Goal: Task Accomplishment & Management: Manage account settings

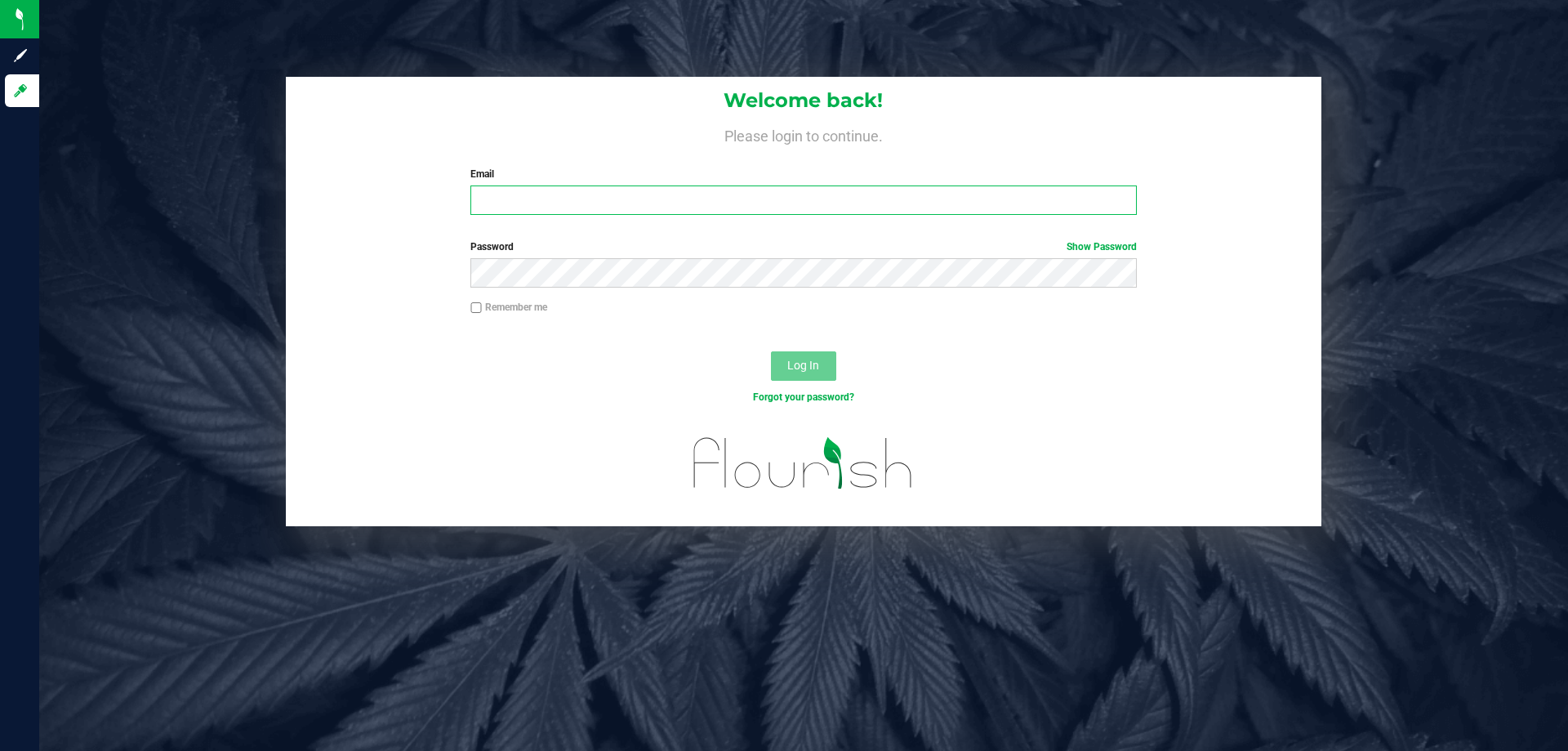
click at [583, 206] on input "Email" at bounding box center [803, 200] width 666 height 29
type input "[EMAIL_ADDRESS][DOMAIN_NAME]"
click at [771, 351] on button "Log In" at bounding box center [803, 365] width 65 height 29
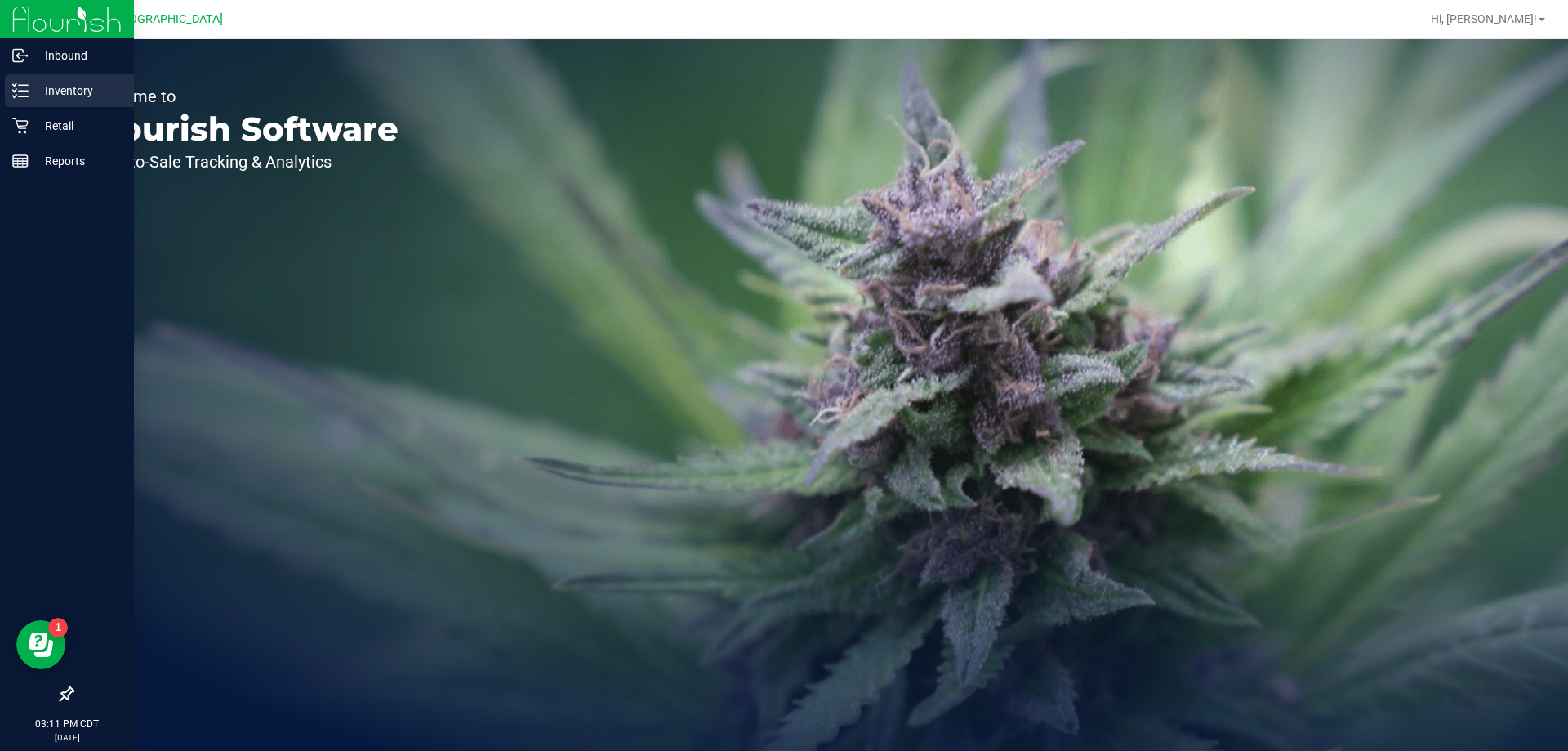
drag, startPoint x: 28, startPoint y: 91, endPoint x: 48, endPoint y: 91, distance: 20.0
click at [28, 91] on line at bounding box center [23, 91] width 9 height 0
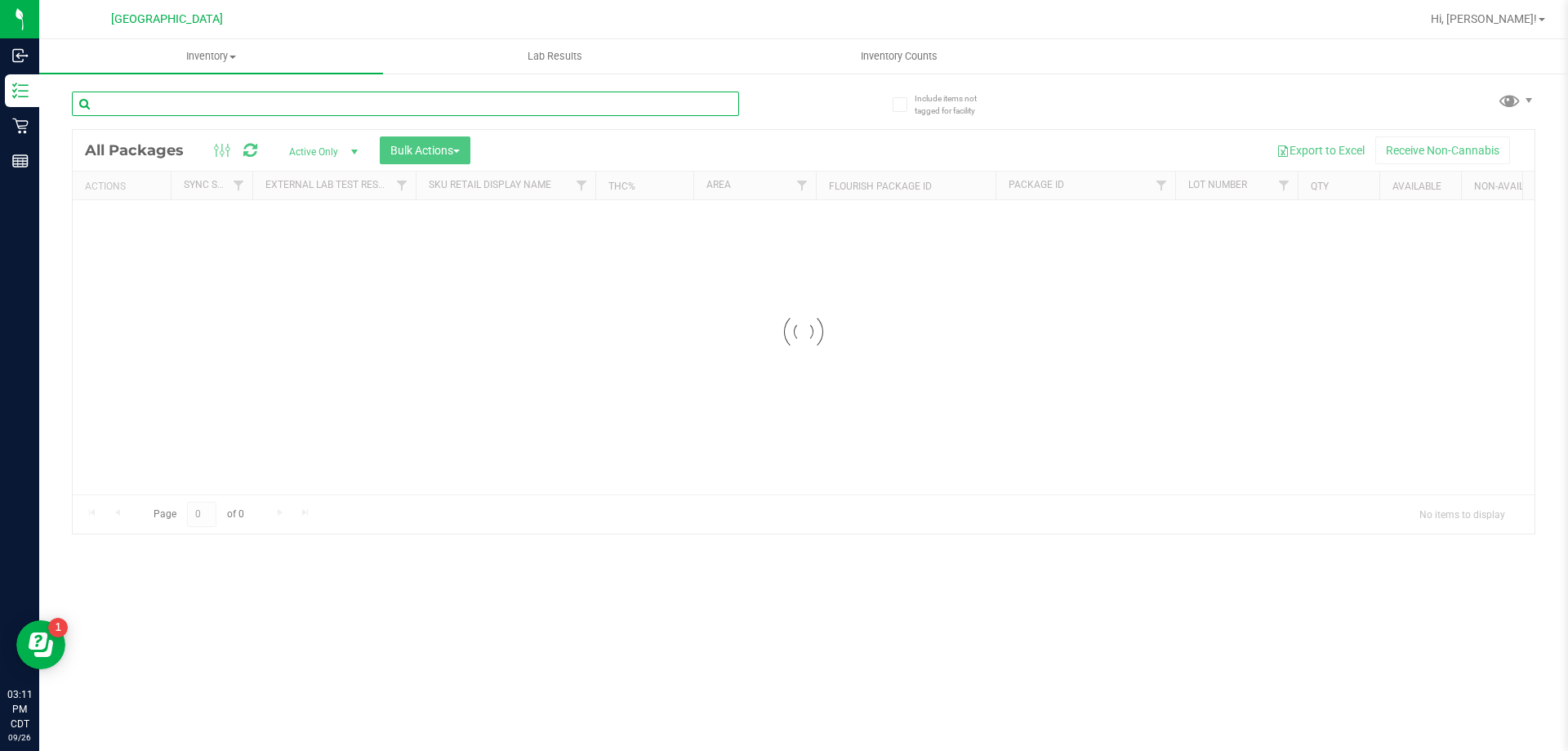
click at [258, 100] on div "Inventory All packages All inventory Waste log Create inventory Lab Results Inv…" at bounding box center [804, 395] width 1529 height 712
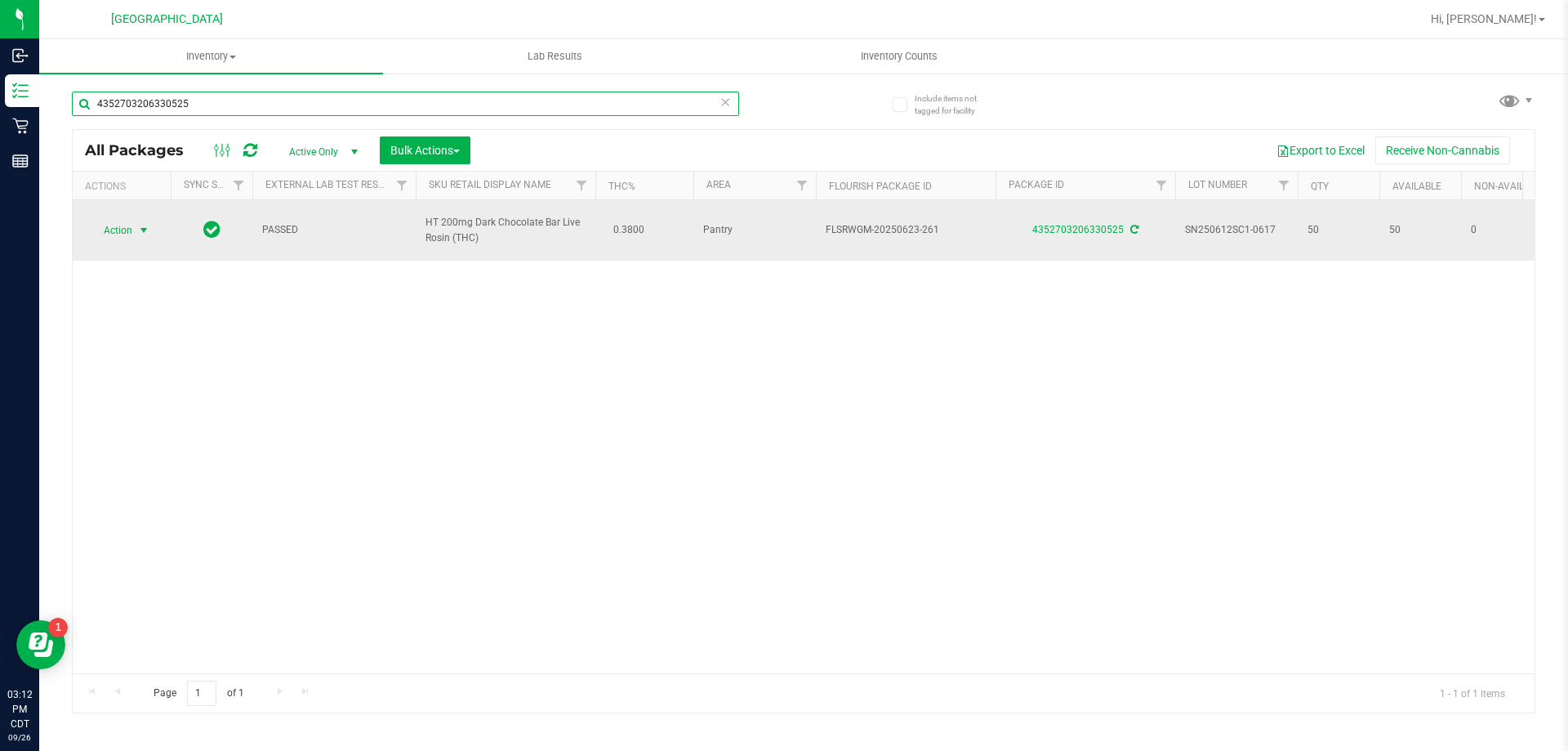
type input "4352703206330525"
click at [112, 237] on span "Action" at bounding box center [111, 231] width 44 height 23
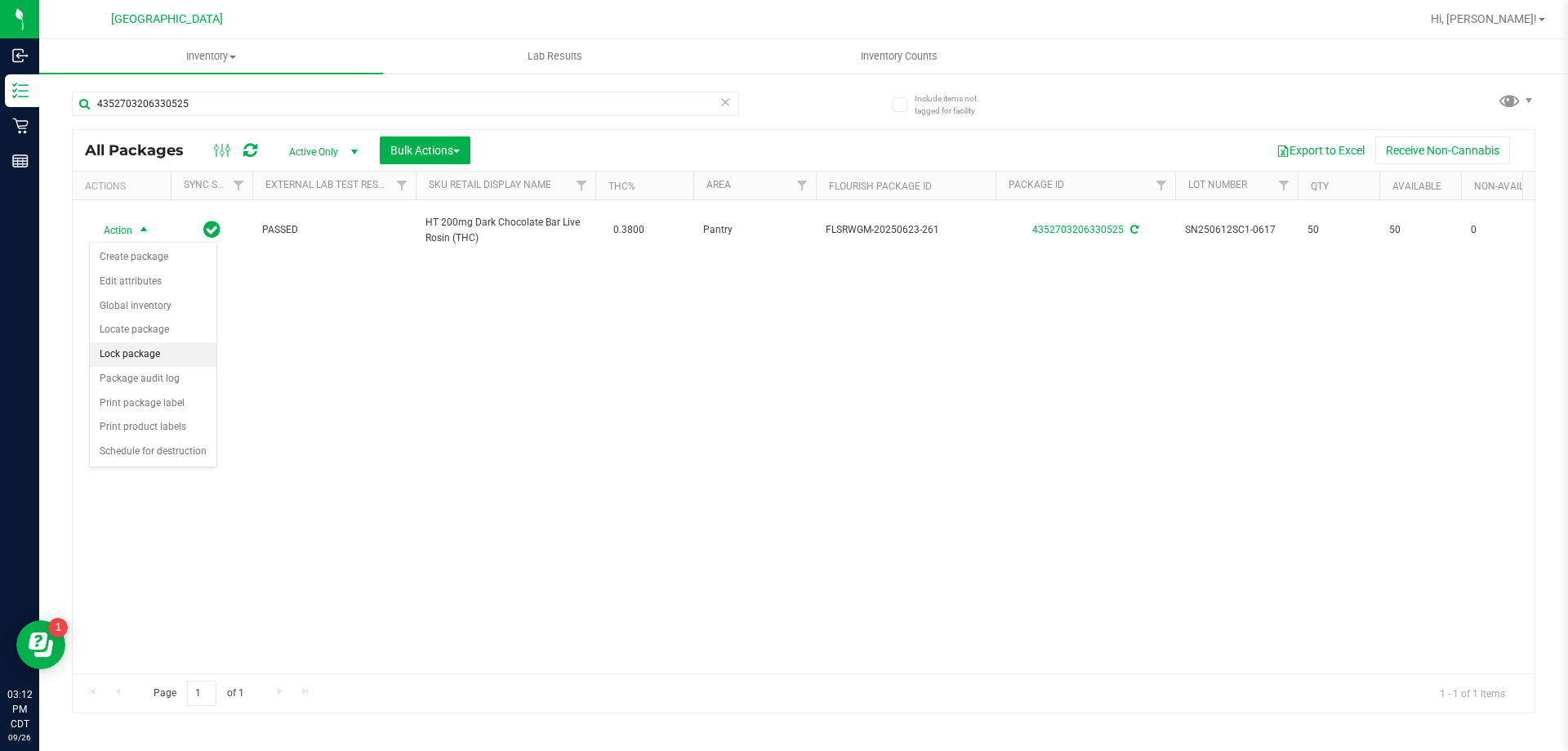
click at [154, 347] on li "Lock package" at bounding box center [153, 355] width 127 height 25
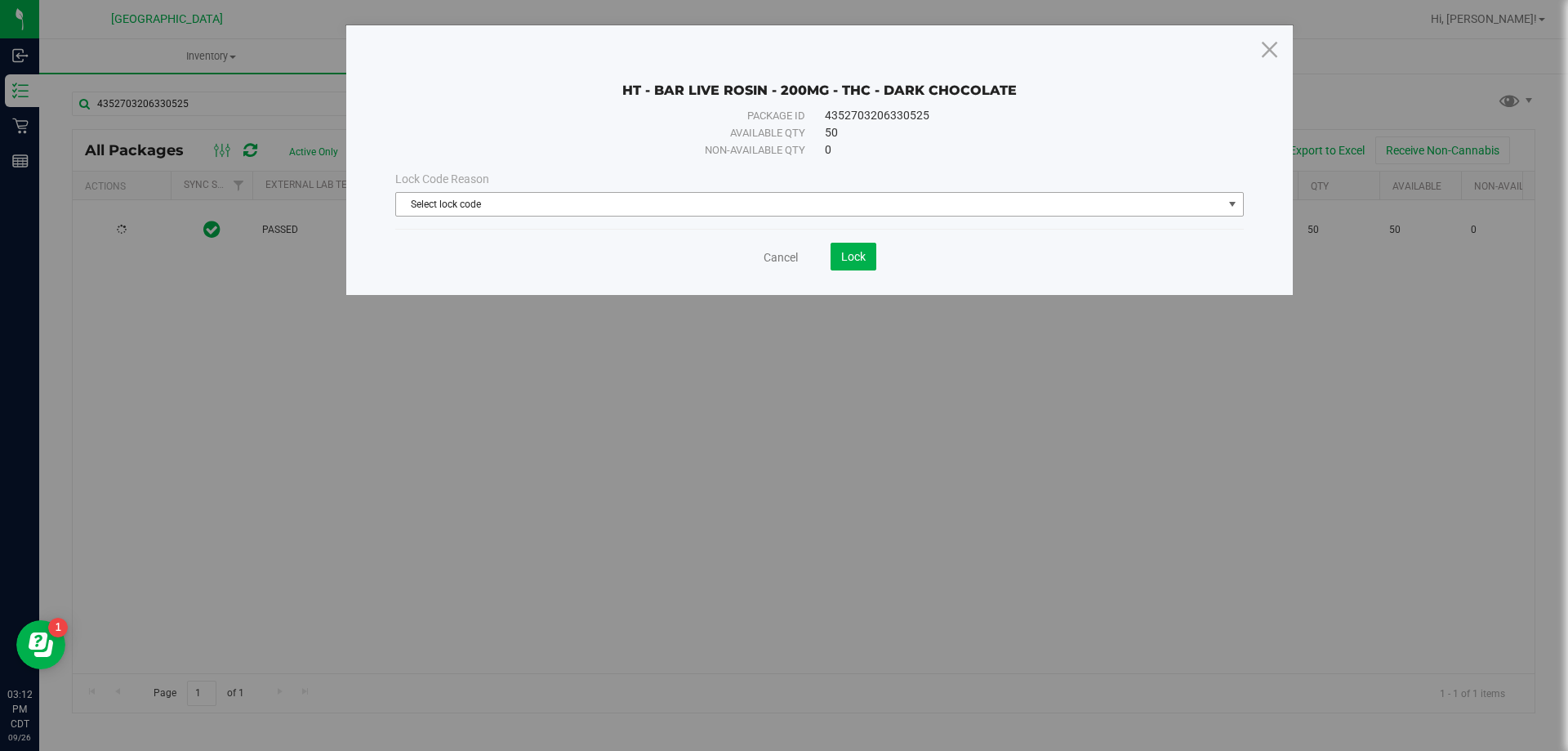
click at [799, 201] on span "Select lock code" at bounding box center [810, 204] width 827 height 23
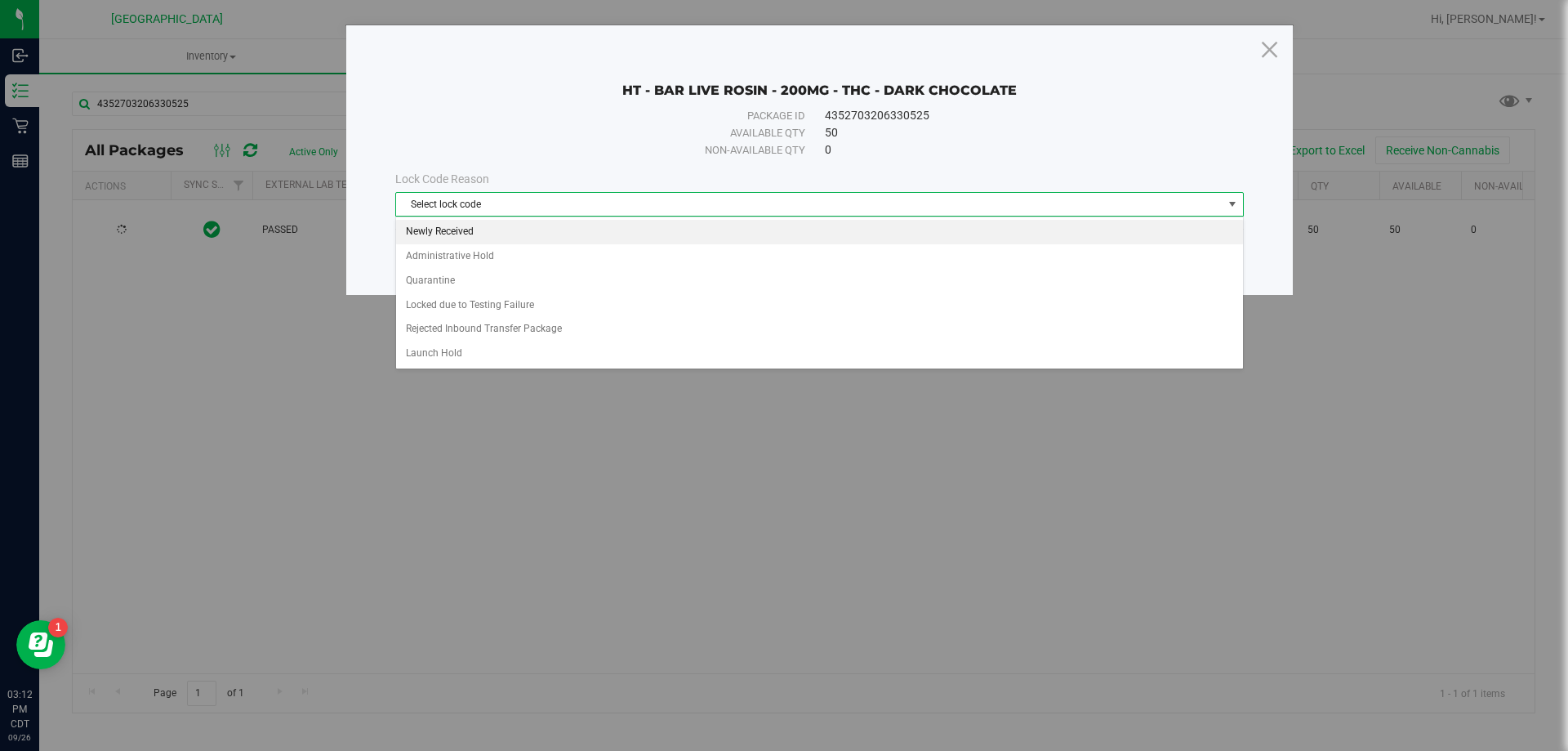
click at [538, 233] on li "Newly Received" at bounding box center [819, 232] width 847 height 25
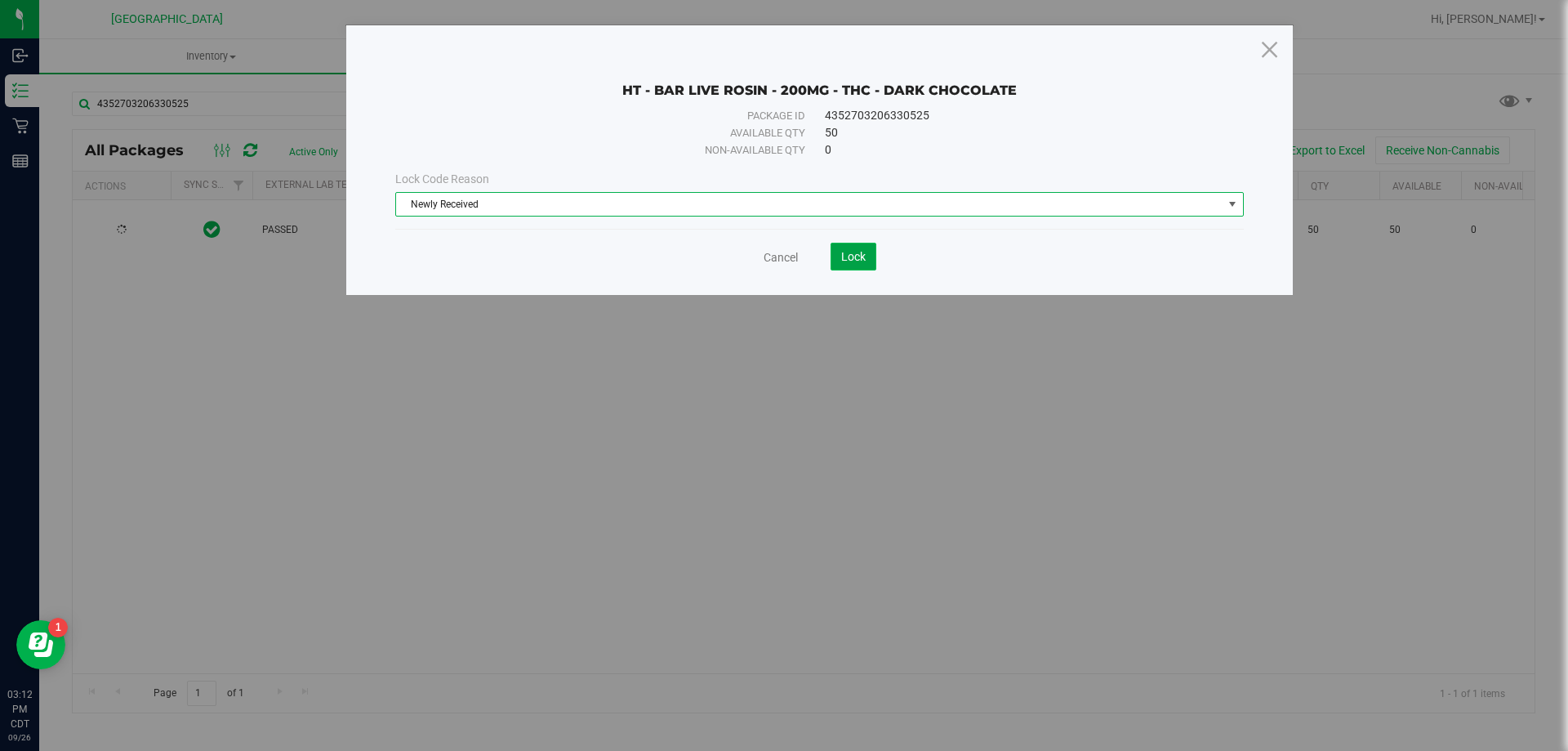
click at [860, 257] on span "Lock" at bounding box center [854, 256] width 25 height 13
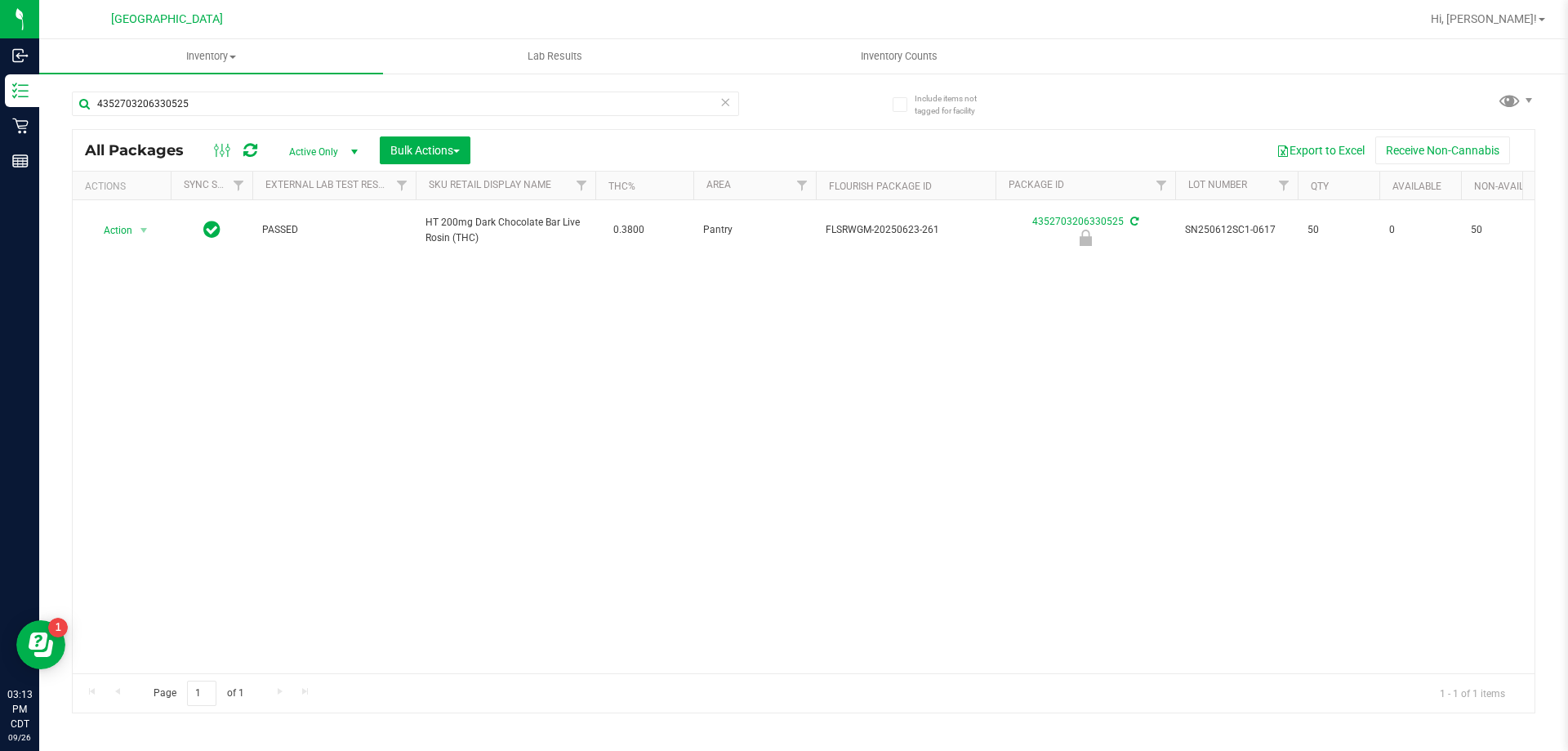
click at [724, 107] on icon at bounding box center [725, 101] width 11 height 19
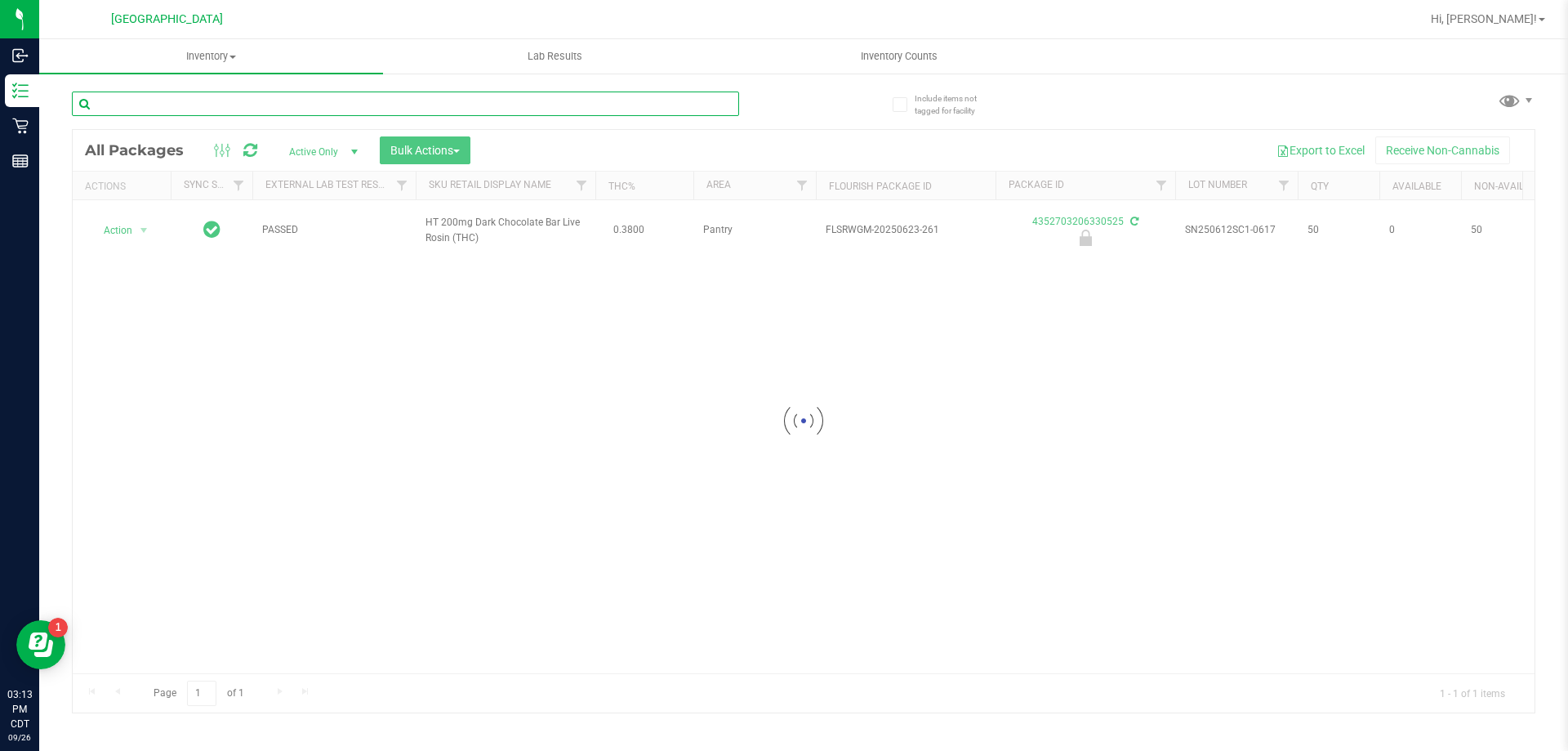
click at [459, 100] on input "text" at bounding box center [406, 104] width 667 height 25
type input "2562763556376409"
click at [114, 225] on div at bounding box center [804, 422] width 1462 height 583
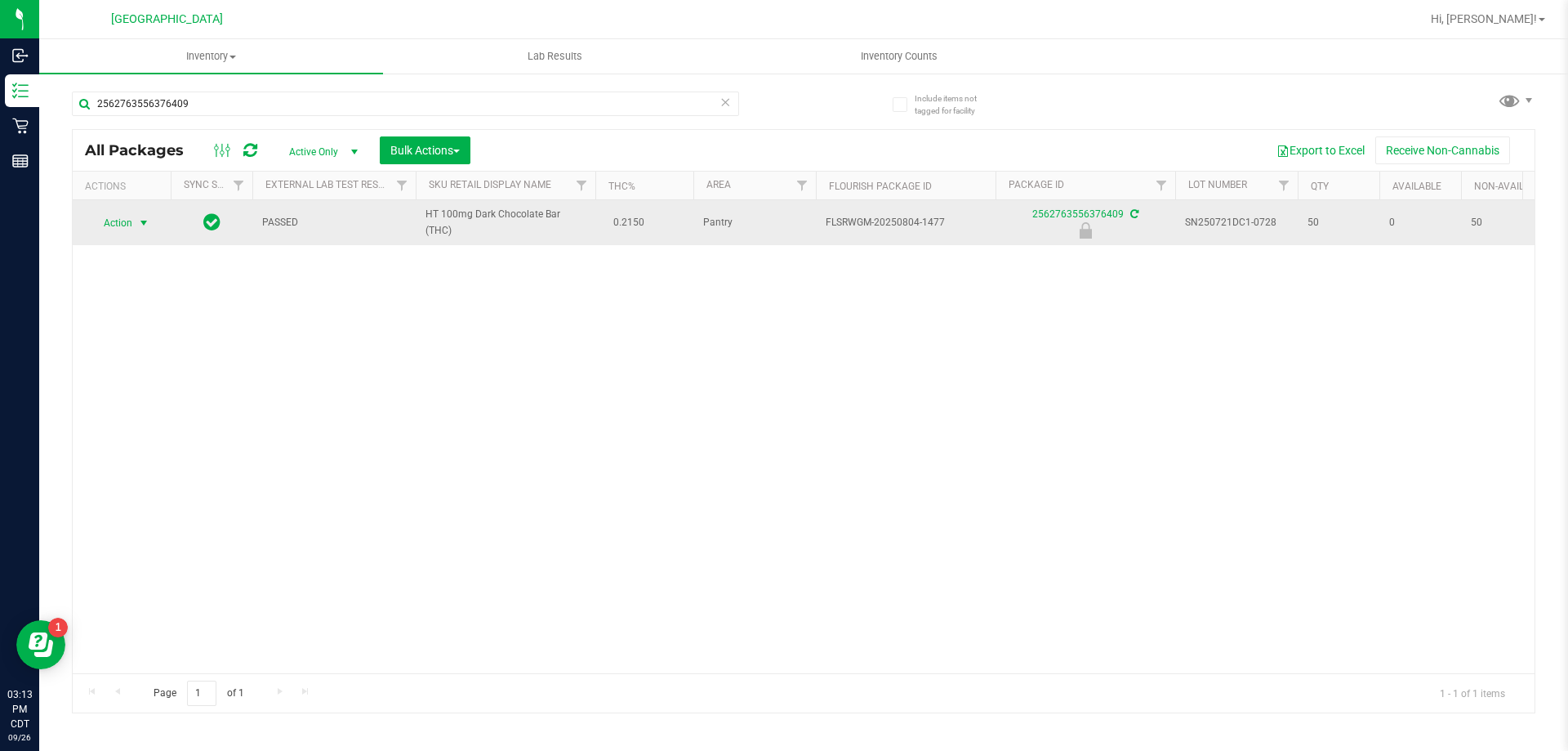
click at [127, 227] on span "Action" at bounding box center [111, 223] width 44 height 23
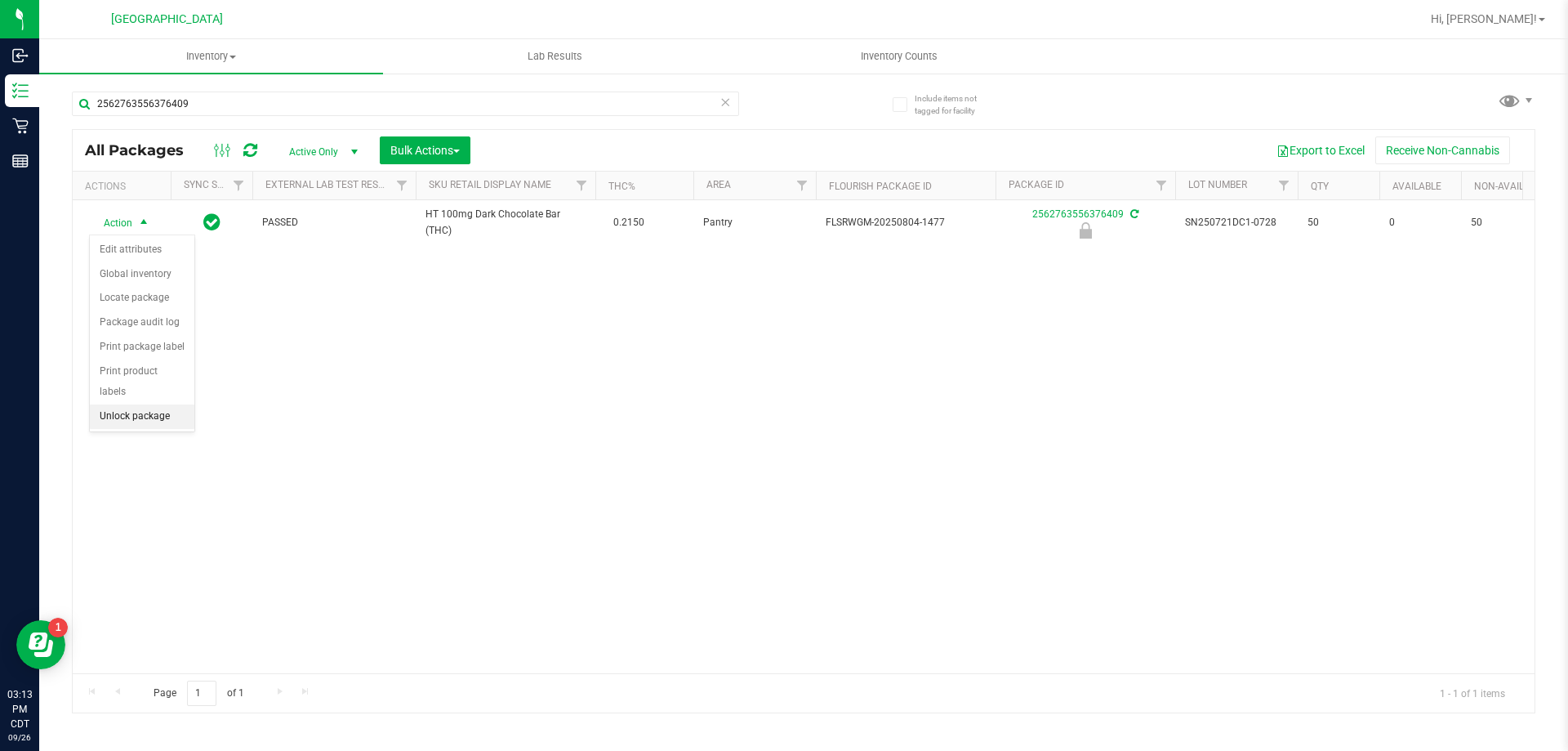
click at [122, 405] on li "Unlock package" at bounding box center [142, 417] width 105 height 25
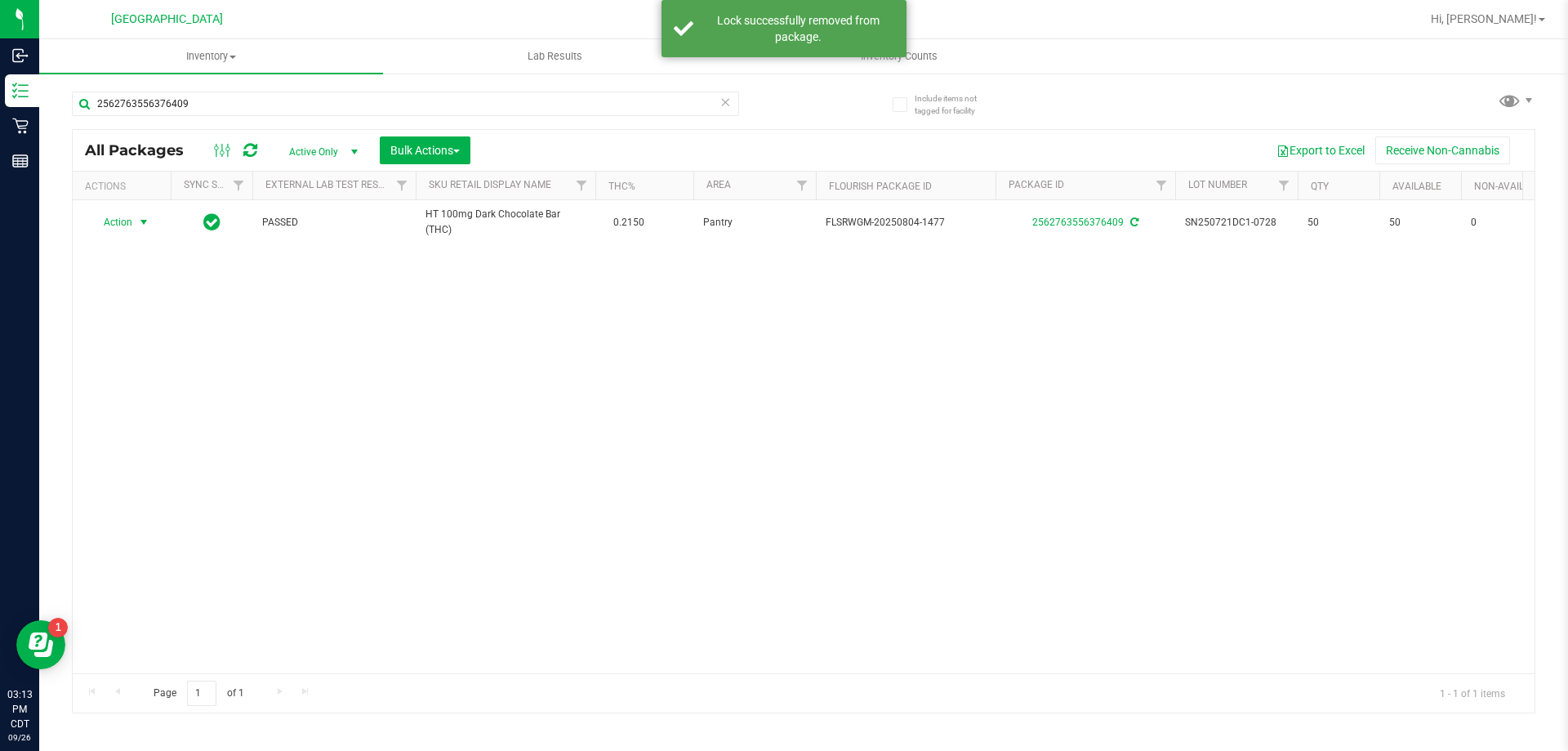
click at [125, 223] on span "Action" at bounding box center [111, 223] width 44 height 23
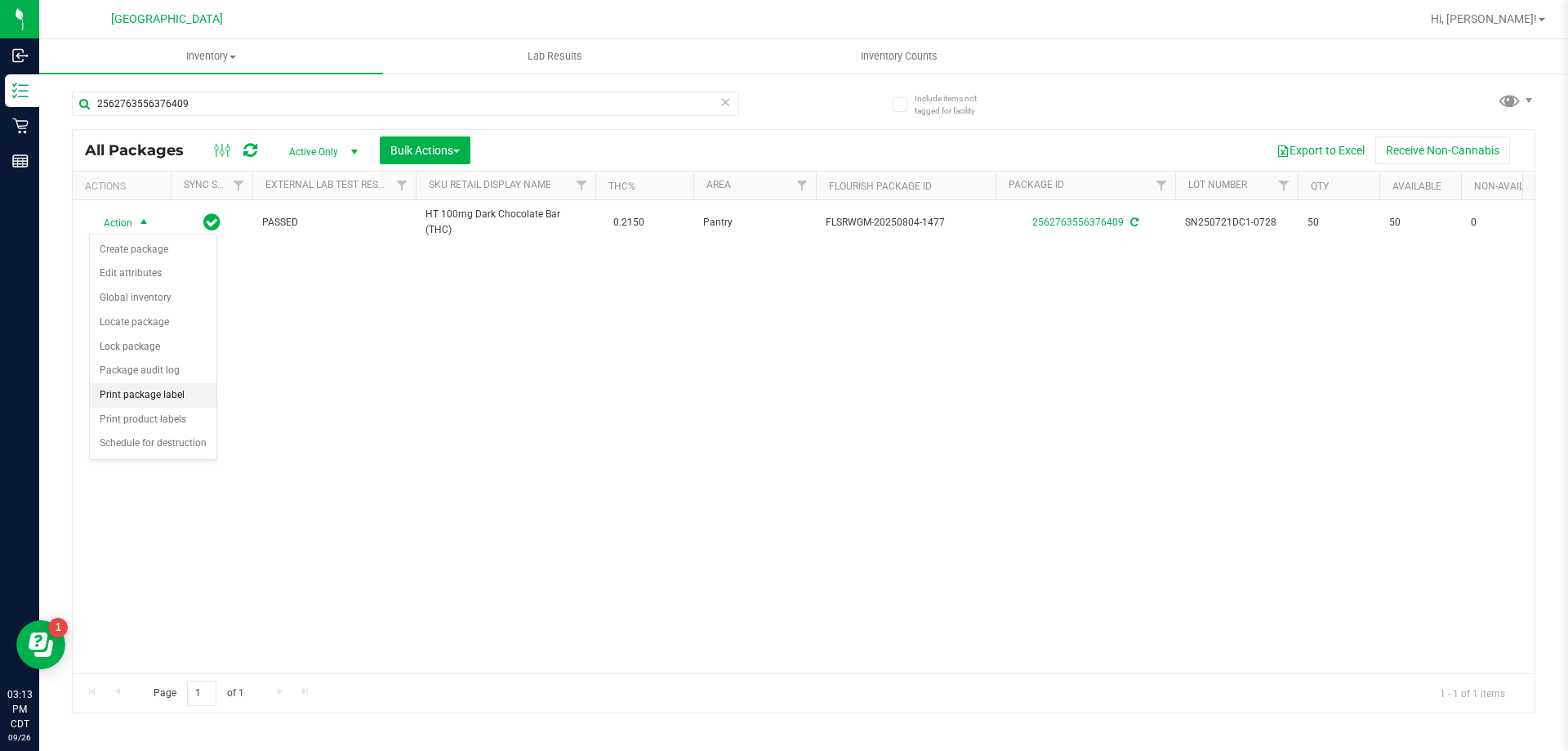
click at [158, 393] on li "Print package label" at bounding box center [153, 395] width 127 height 25
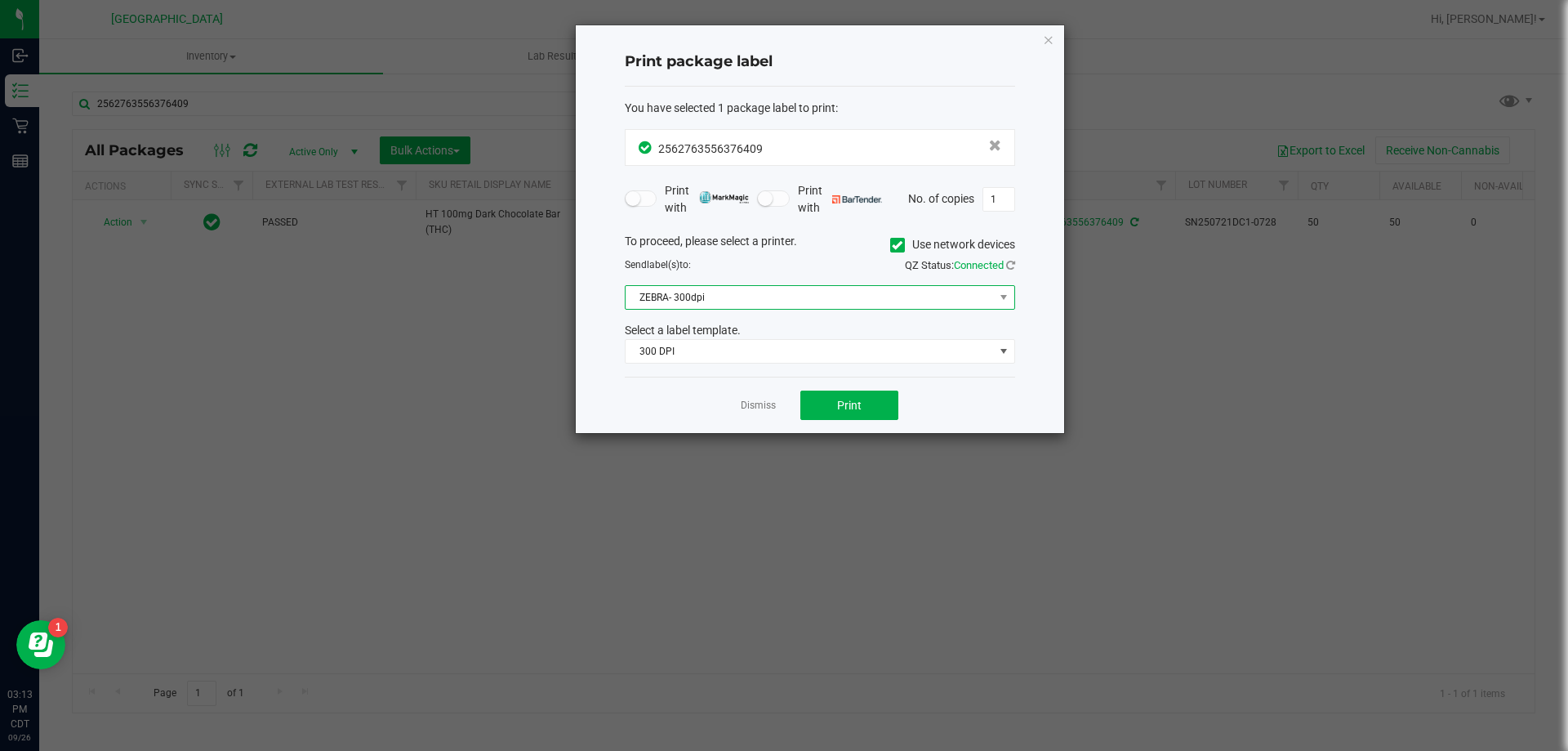
click at [773, 291] on span "ZEBRA- 300dpi" at bounding box center [810, 298] width 369 height 23
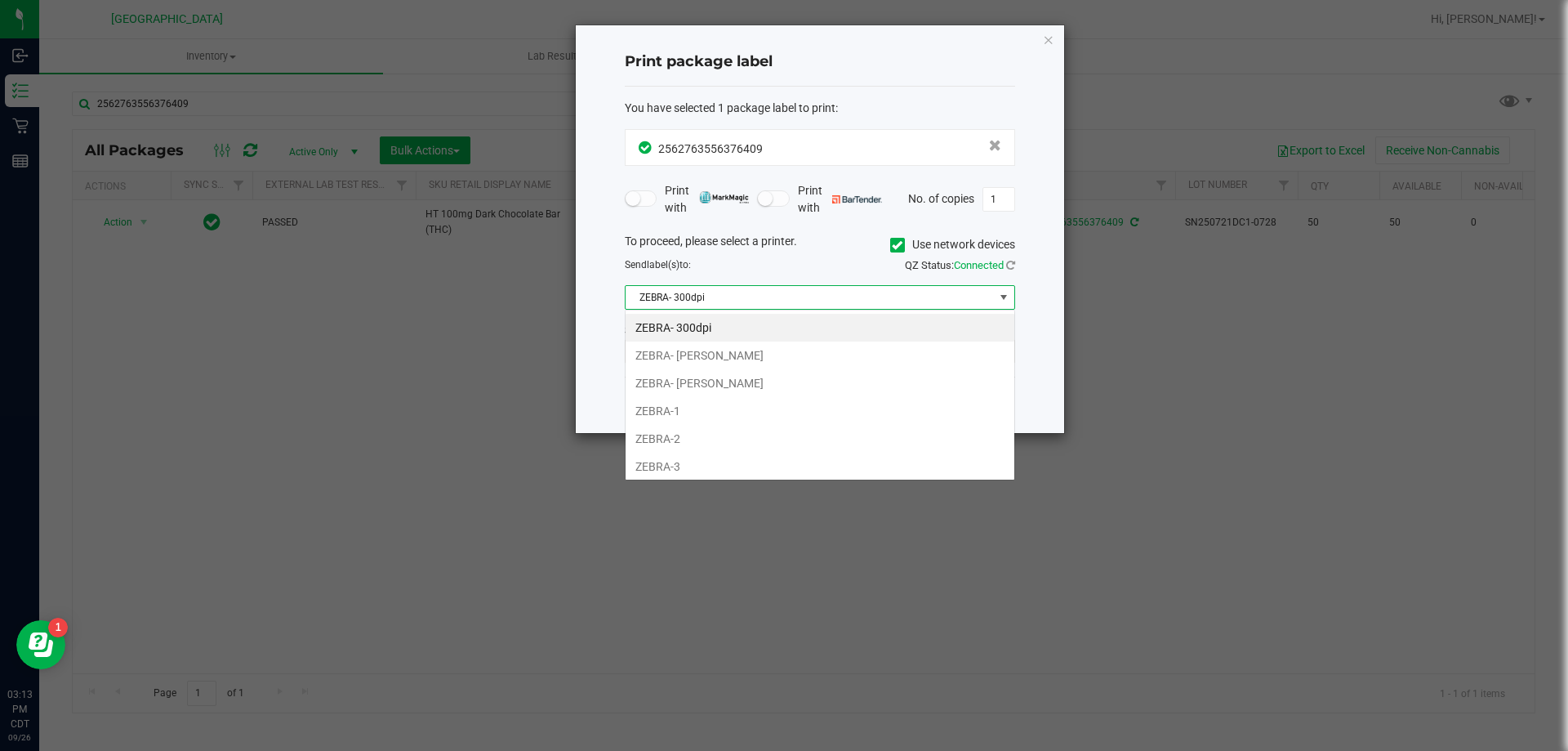
scroll to position [25, 391]
click at [678, 439] on li "ZEBRA-2" at bounding box center [820, 439] width 389 height 28
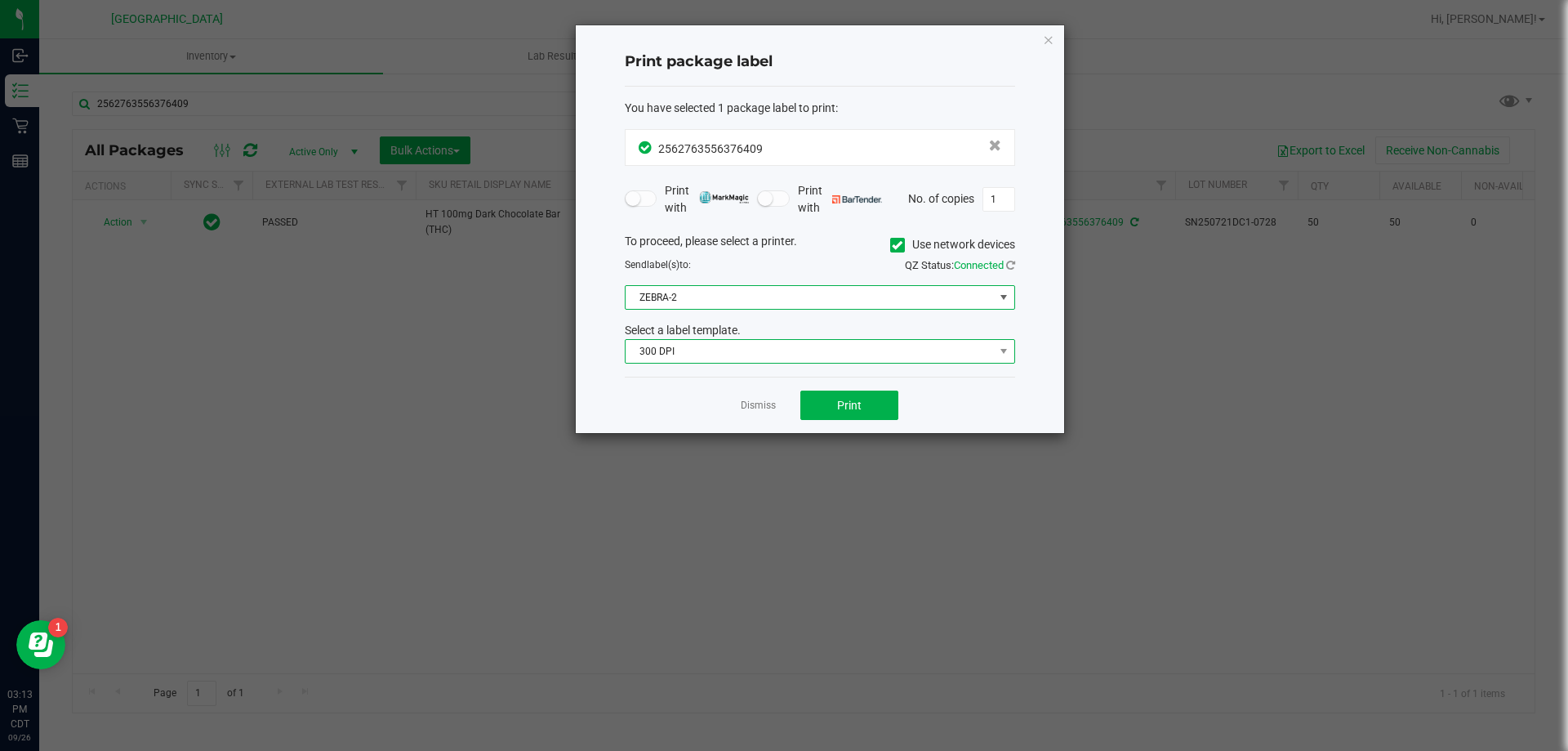
click at [831, 350] on span "300 DPI" at bounding box center [810, 351] width 369 height 23
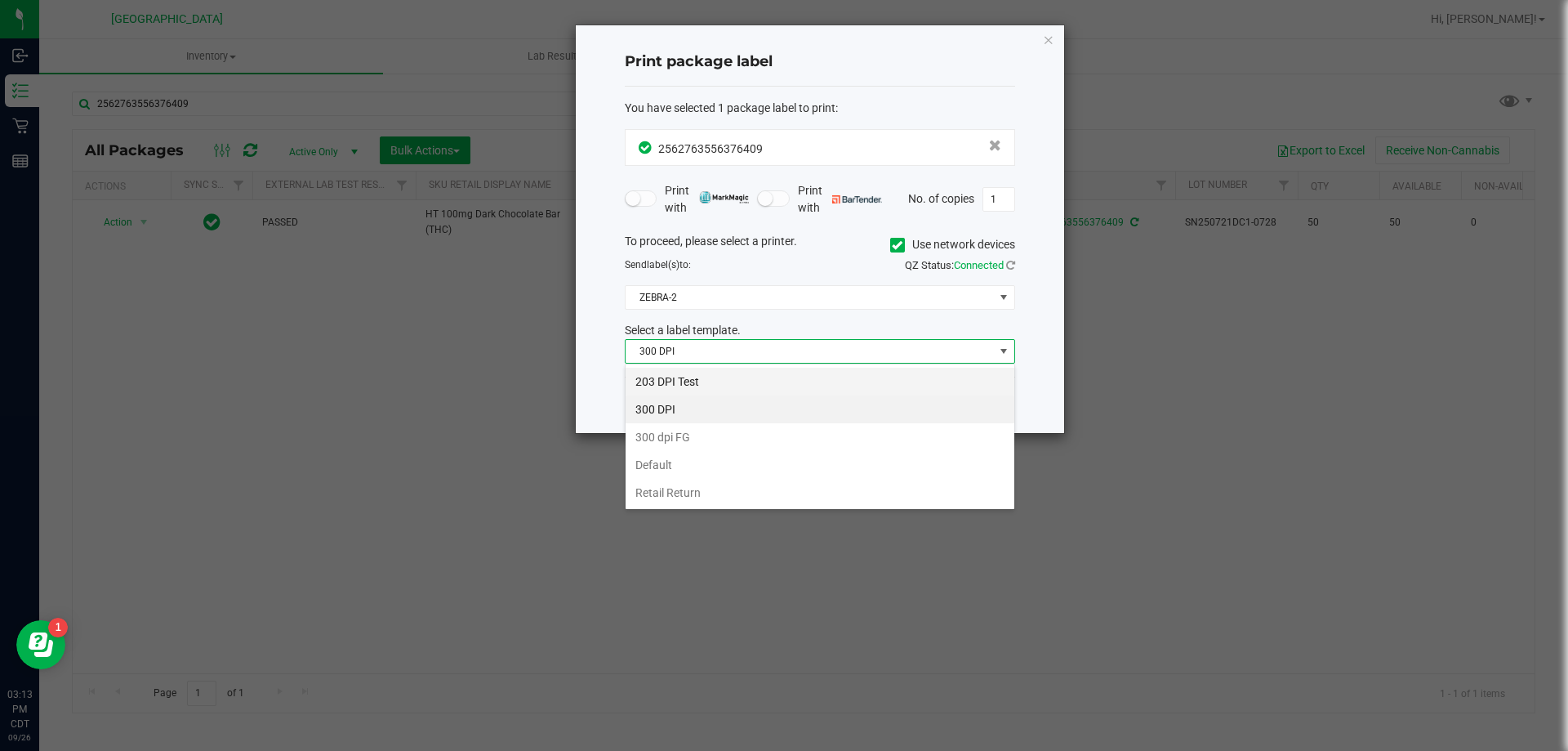
click at [761, 382] on li "203 DPI Test" at bounding box center [820, 382] width 389 height 28
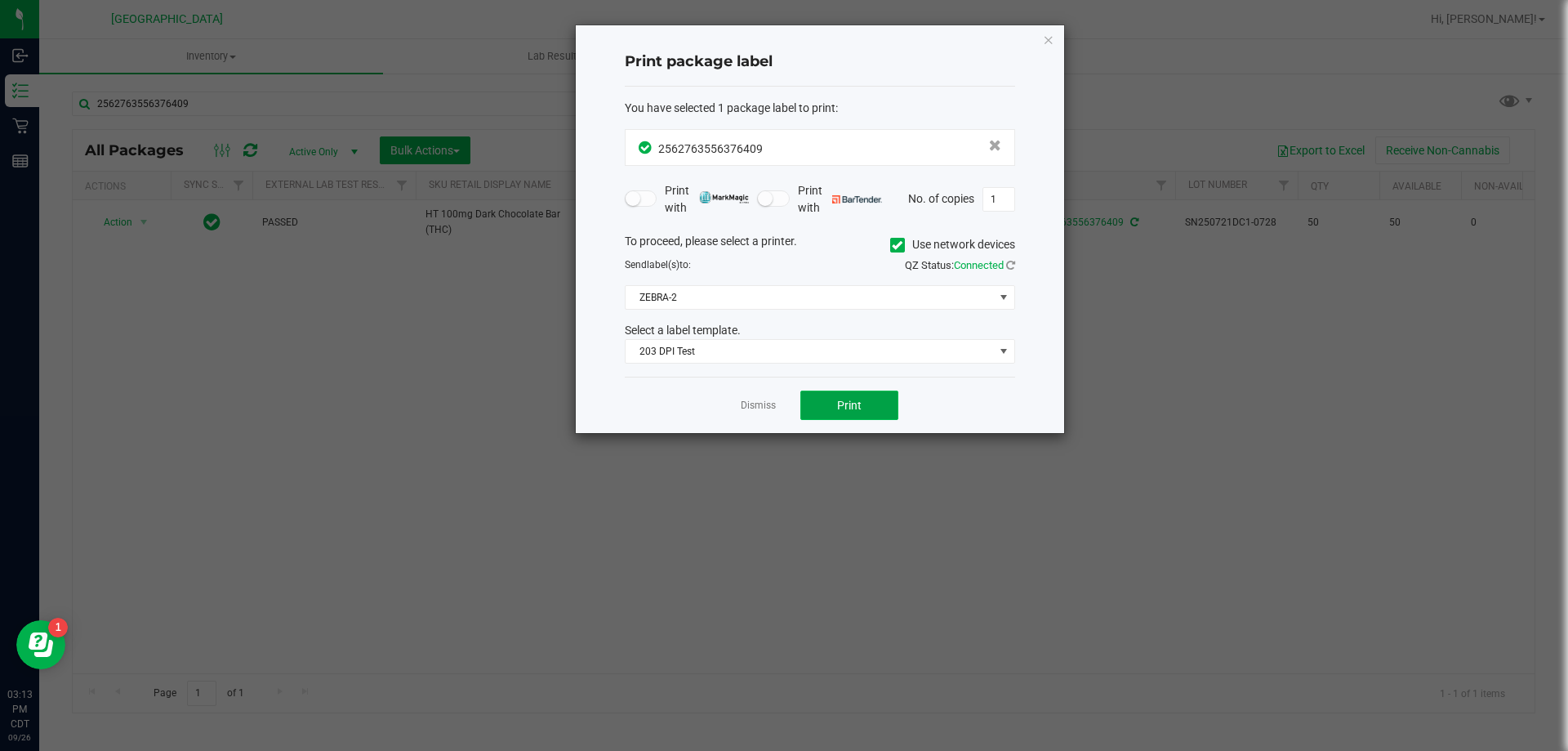
click at [857, 414] on button "Print" at bounding box center [849, 405] width 98 height 29
